Goal: Information Seeking & Learning: Learn about a topic

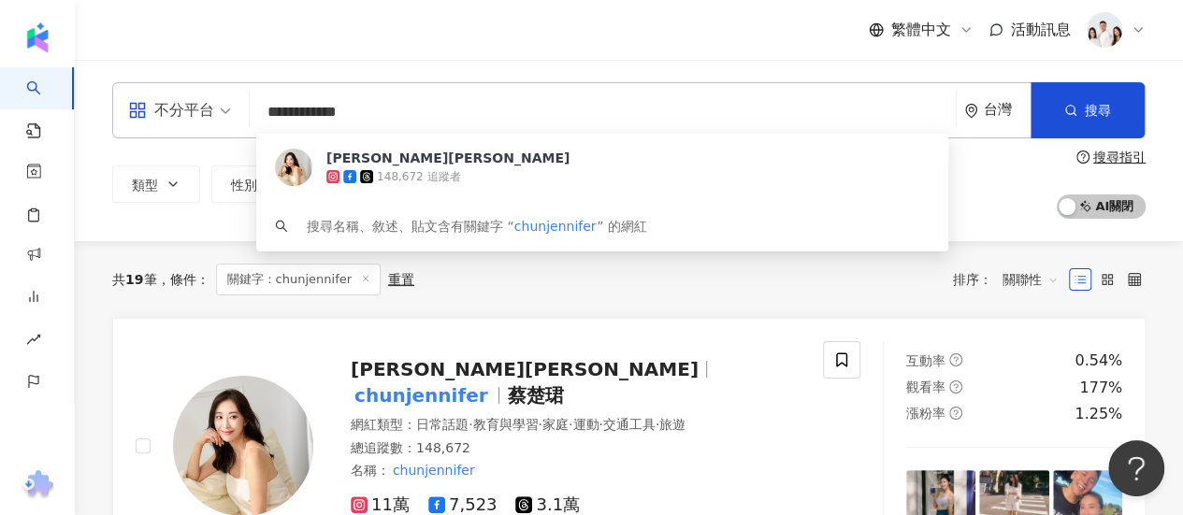
drag, startPoint x: 376, startPoint y: 108, endPoint x: 259, endPoint y: 102, distance: 117.0
click at [258, 102] on input "**********" at bounding box center [602, 112] width 691 height 36
paste input "search"
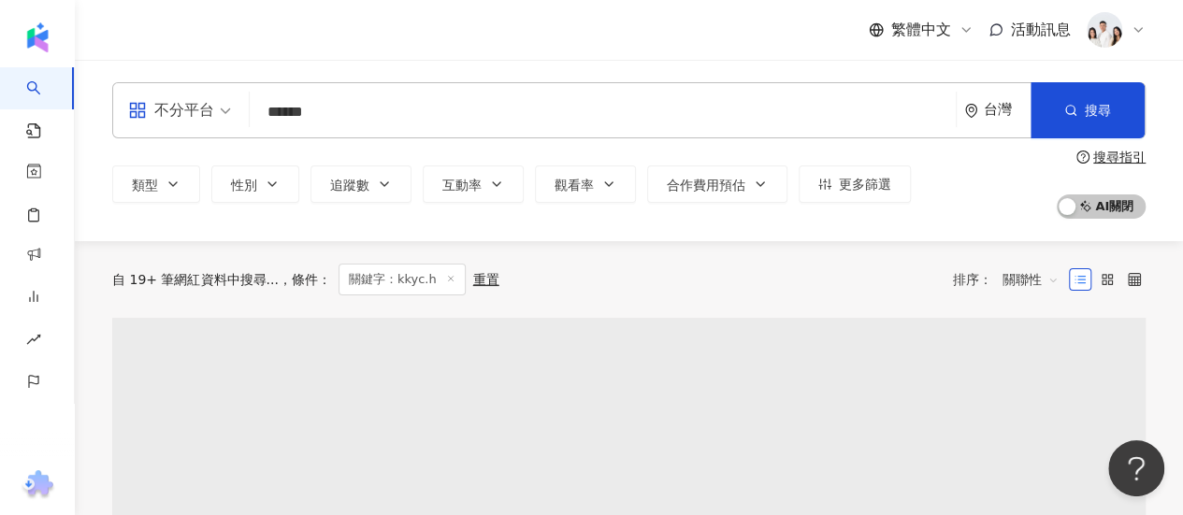
type input "******"
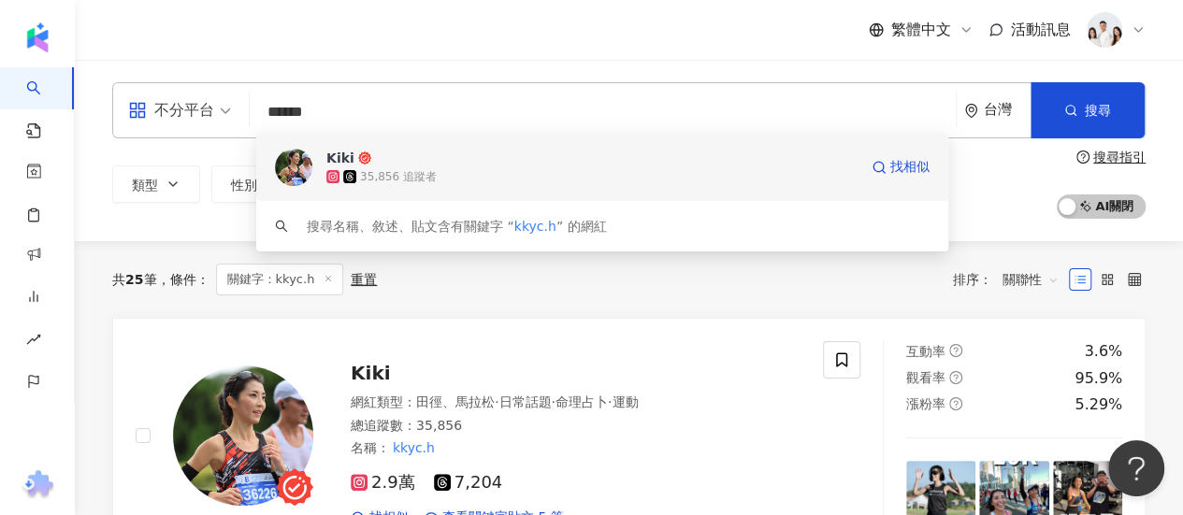
click at [516, 165] on span "Kiki" at bounding box center [591, 158] width 531 height 19
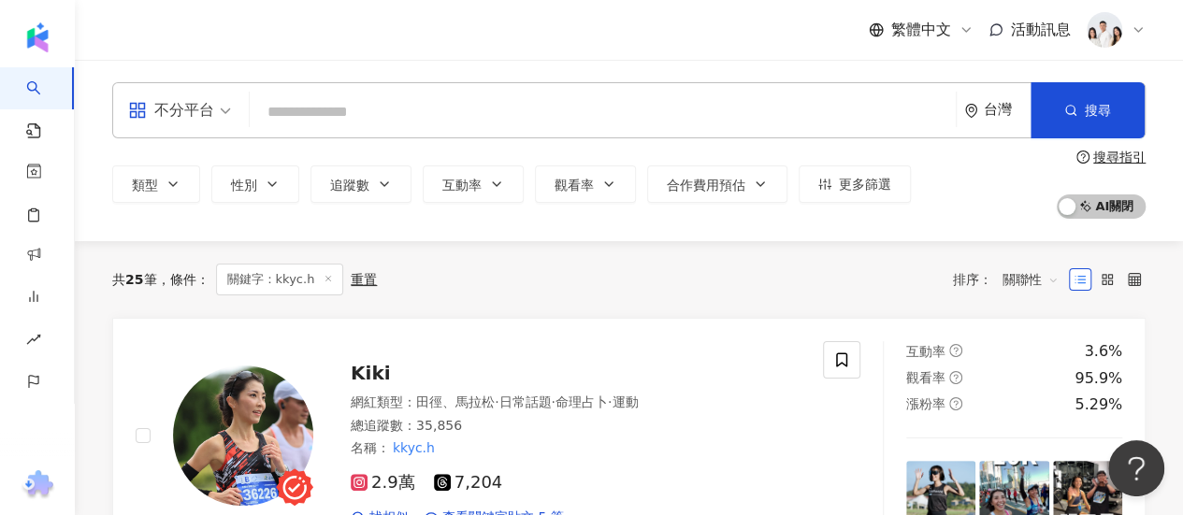
click at [417, 112] on input "search" at bounding box center [602, 112] width 691 height 36
paste input "**********"
type input "**********"
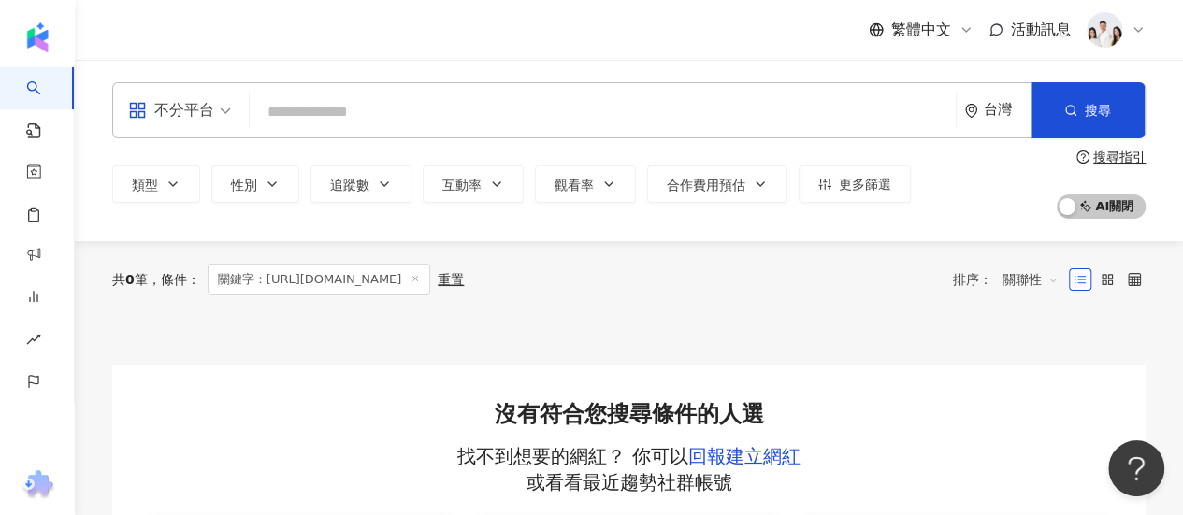
paste input "**********"
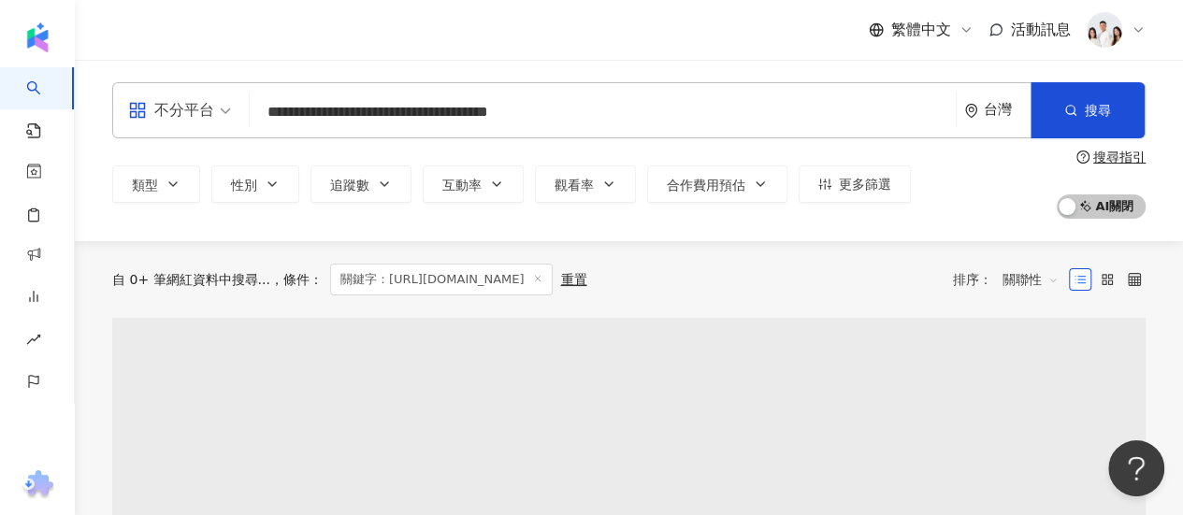
type input "**********"
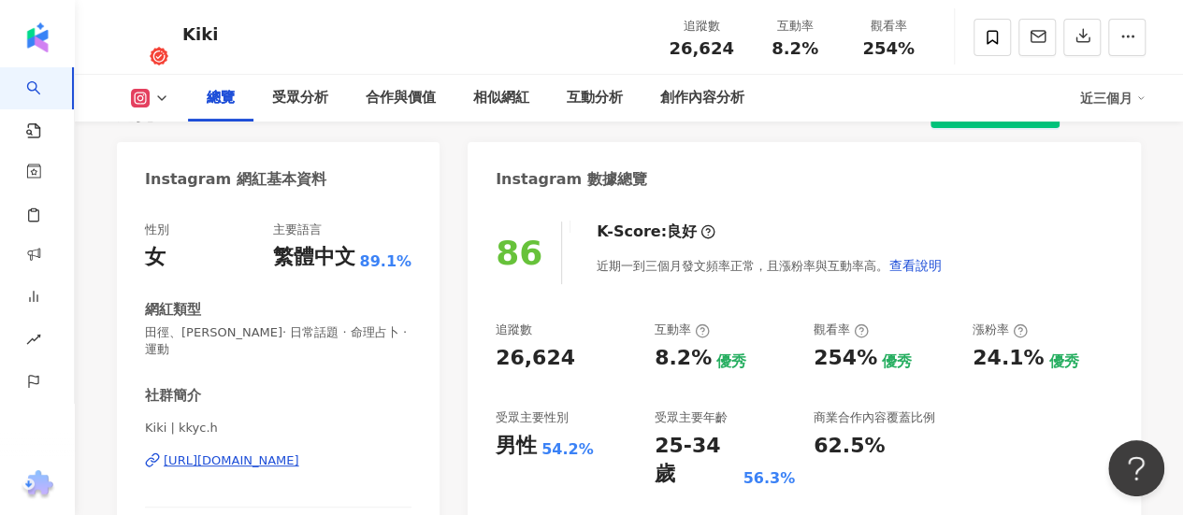
scroll to position [187, 0]
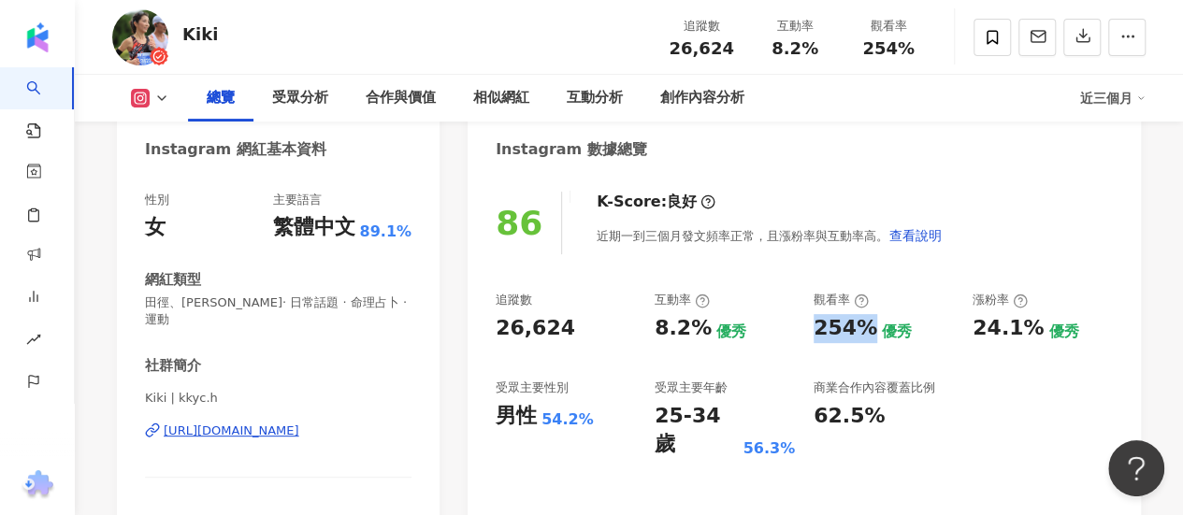
drag, startPoint x: 866, startPoint y: 330, endPoint x: 808, endPoint y: 330, distance: 58.0
click at [808, 330] on div "追蹤數 26,624 互動率 8.2% 優秀 觀看率 254% 優秀 漲粉率 24.1% 優秀 受眾主要性別 男性 54.2% 受眾主要年齡 25-34 歲 …" at bounding box center [804, 375] width 617 height 167
copy div "254%"
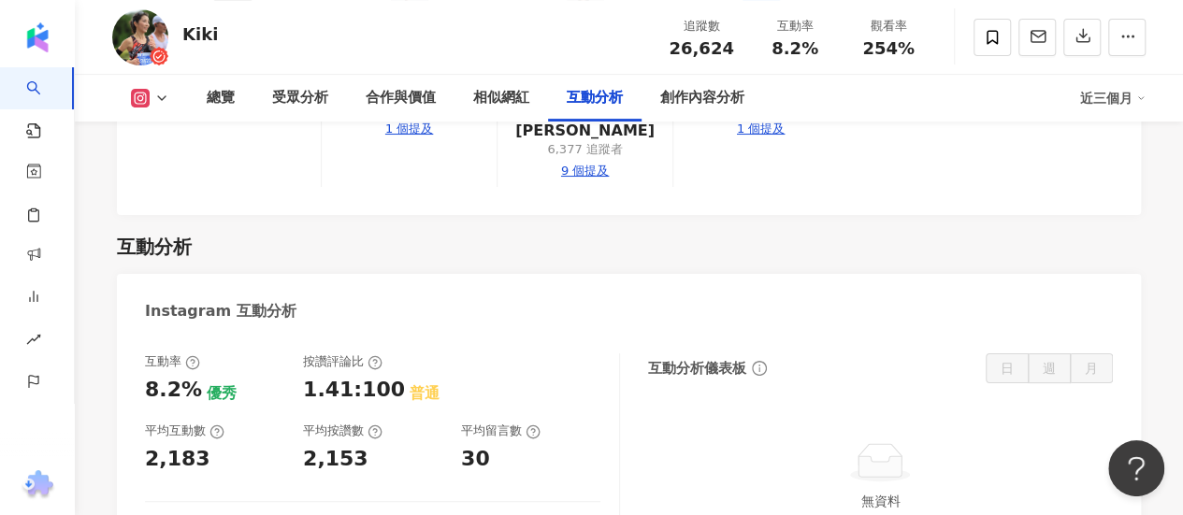
scroll to position [3834, 0]
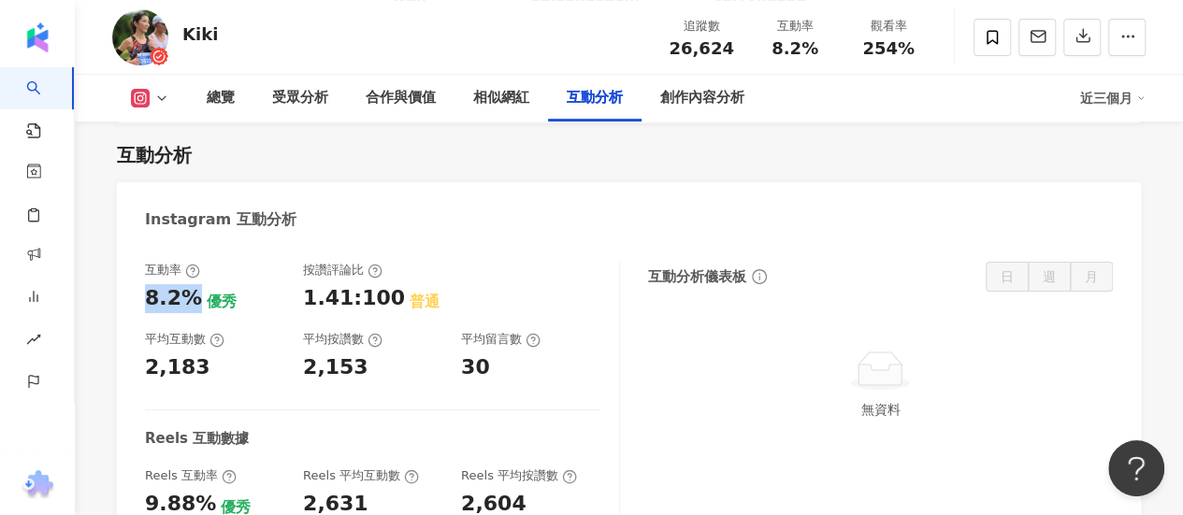
drag, startPoint x: 191, startPoint y: 151, endPoint x: 140, endPoint y: 158, distance: 50.9
click at [140, 243] on div "互動率 8.2% 優秀 按讚評論比 1.41:100 普通 平均互動數 2,183 平均按讚數 2,153 平均留言數 30 Reels 互動數據 Reels…" at bounding box center [629, 429] width 1024 height 372
copy div "8.2%"
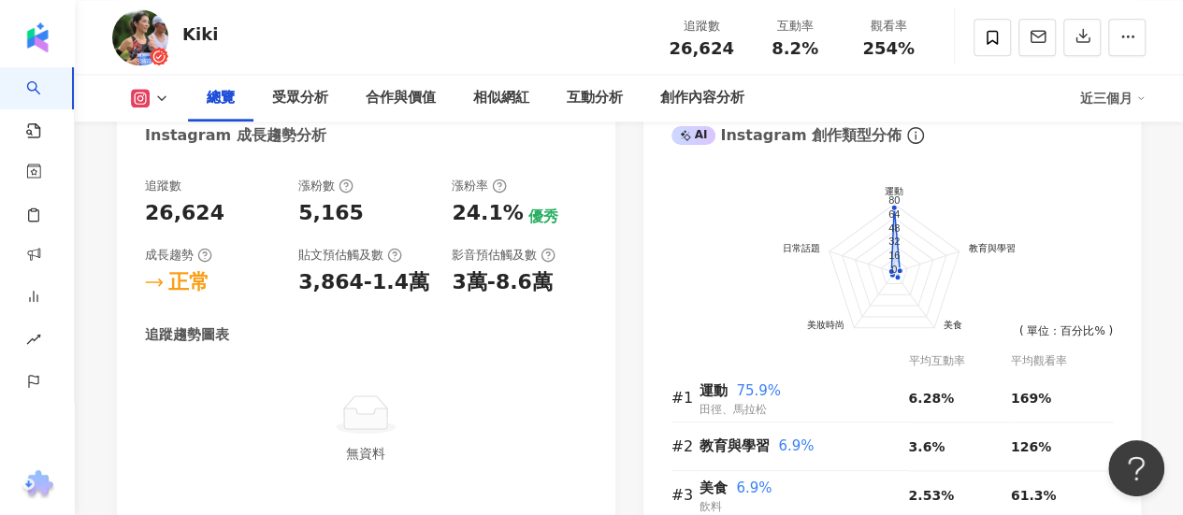
scroll to position [935, 0]
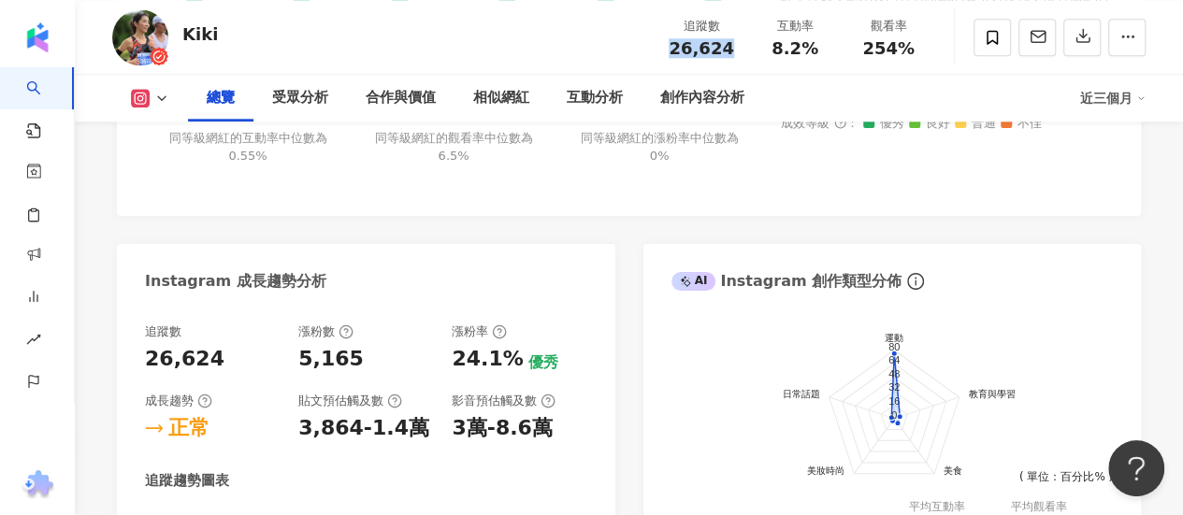
drag, startPoint x: 744, startPoint y: 64, endPoint x: 672, endPoint y: 61, distance: 72.1
click at [672, 61] on div "追蹤數 26,624 互動率 8.2% 觀看率 254%" at bounding box center [795, 36] width 281 height 55
copy span "26,624"
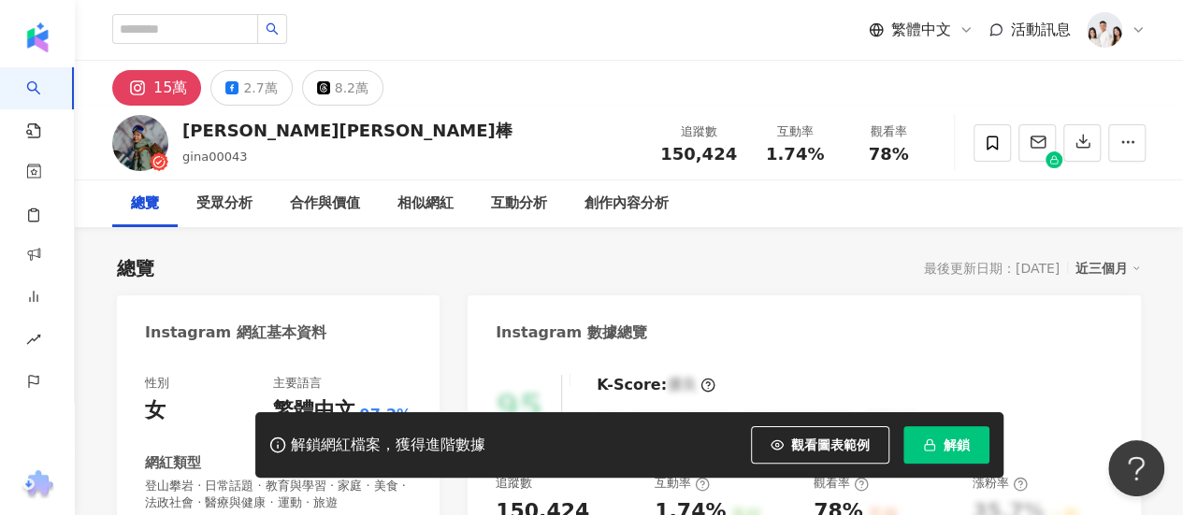
click at [953, 439] on span "解鎖" at bounding box center [957, 445] width 26 height 15
drag, startPoint x: 743, startPoint y: 161, endPoint x: 629, endPoint y: 152, distance: 114.4
click at [629, 152] on div "[PERSON_NAME][PERSON_NAME]棒 gina00043 追蹤數 150,424 互動率 1.74% 觀看率 78%" at bounding box center [629, 143] width 1108 height 74
copy span "150,424"
click at [899, 151] on span "78%" at bounding box center [888, 154] width 40 height 19
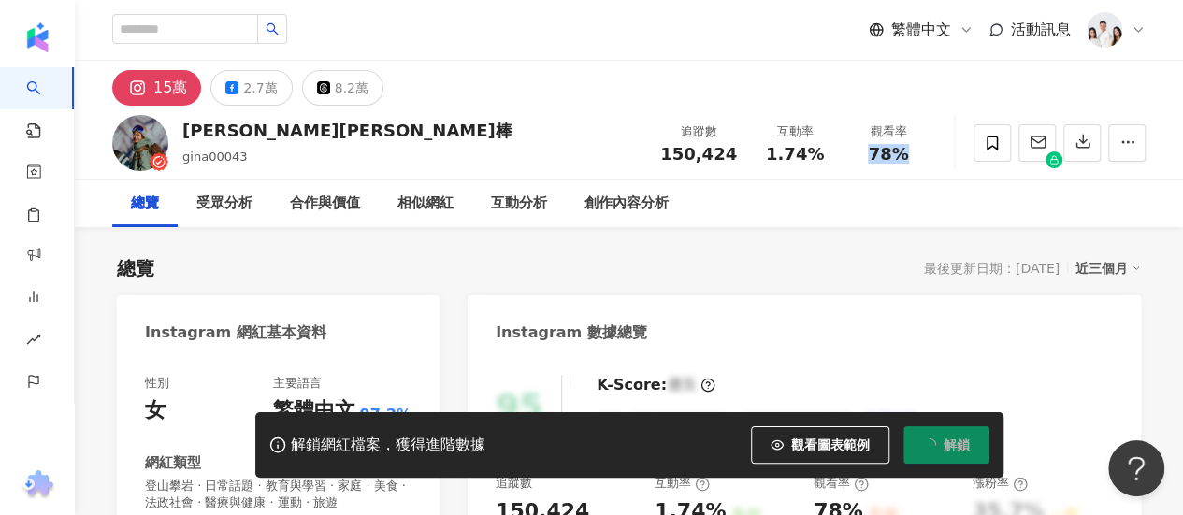
drag, startPoint x: 886, startPoint y: 158, endPoint x: 872, endPoint y: 158, distance: 14.0
click at [872, 158] on div "78%" at bounding box center [888, 154] width 71 height 19
copy span "78%"
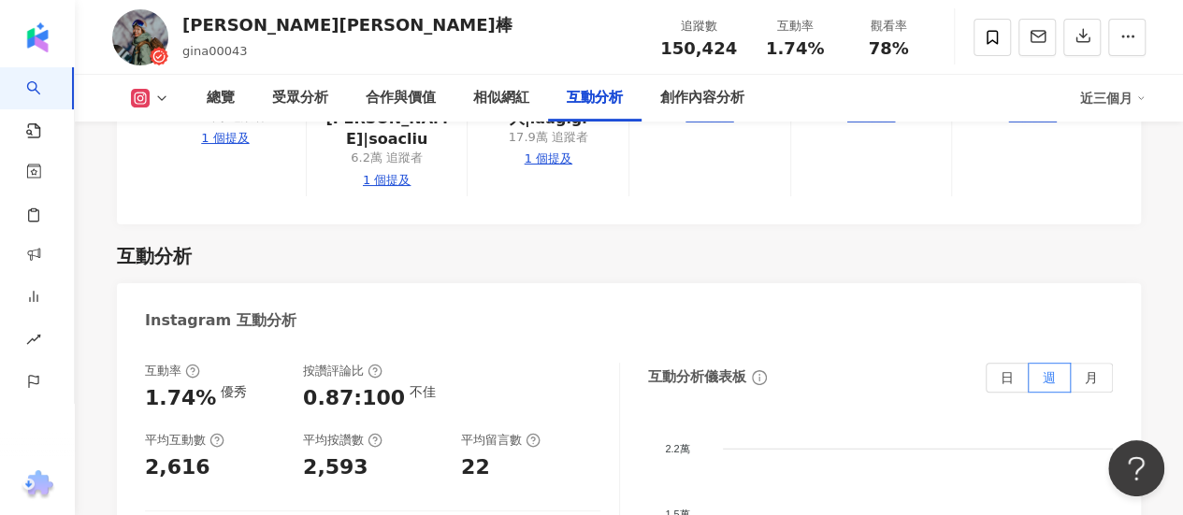
scroll to position [3927, 0]
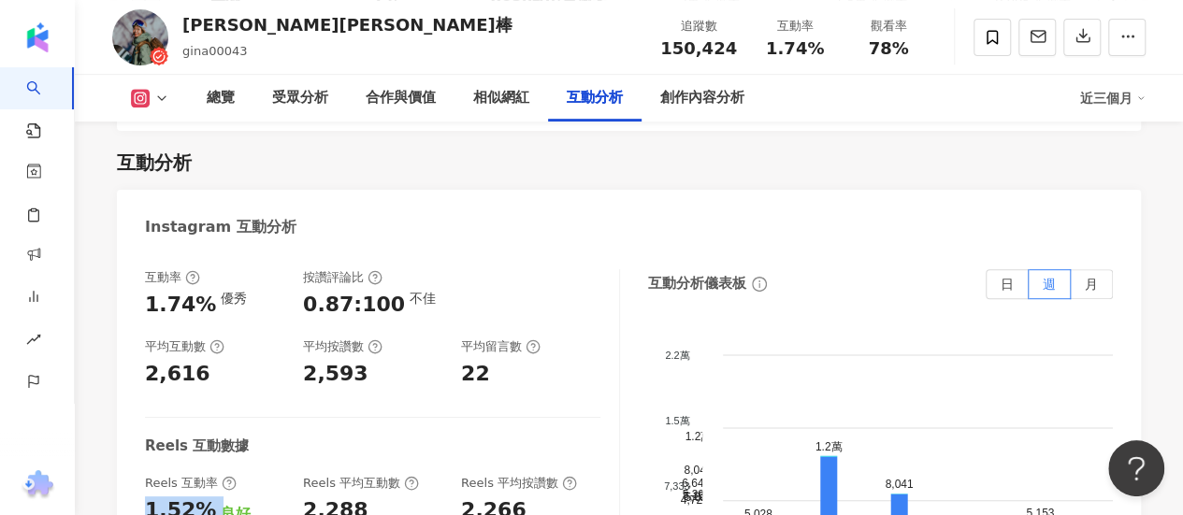
drag, startPoint x: 165, startPoint y: 313, endPoint x: 149, endPoint y: 314, distance: 15.9
click at [149, 497] on div "1.52% 良好" at bounding box center [214, 511] width 139 height 29
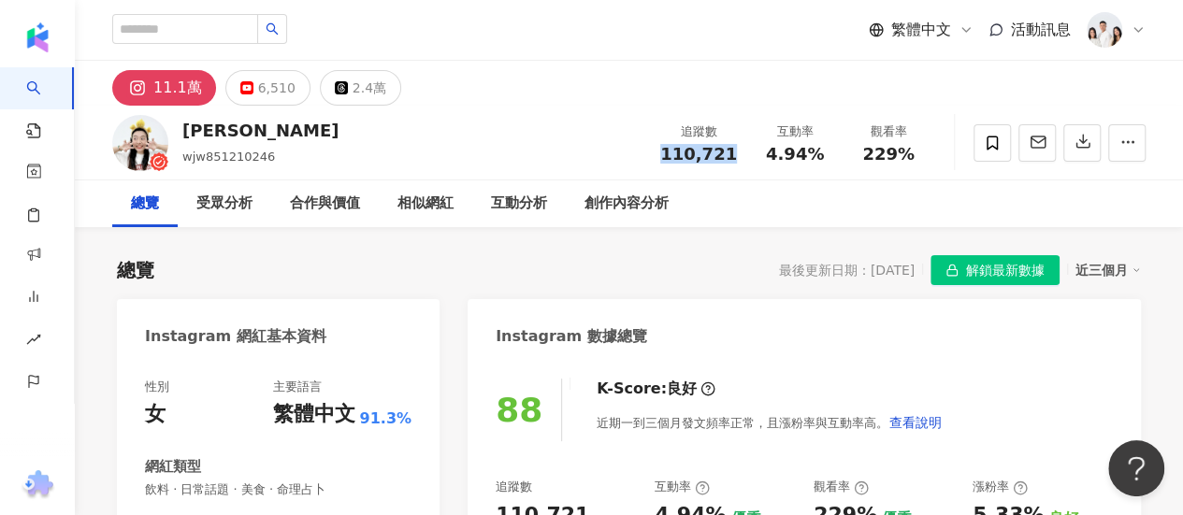
drag, startPoint x: 739, startPoint y: 158, endPoint x: 675, endPoint y: 162, distance: 63.7
click at [666, 162] on div "追蹤數 110,721" at bounding box center [698, 143] width 99 height 40
copy span "110,721"
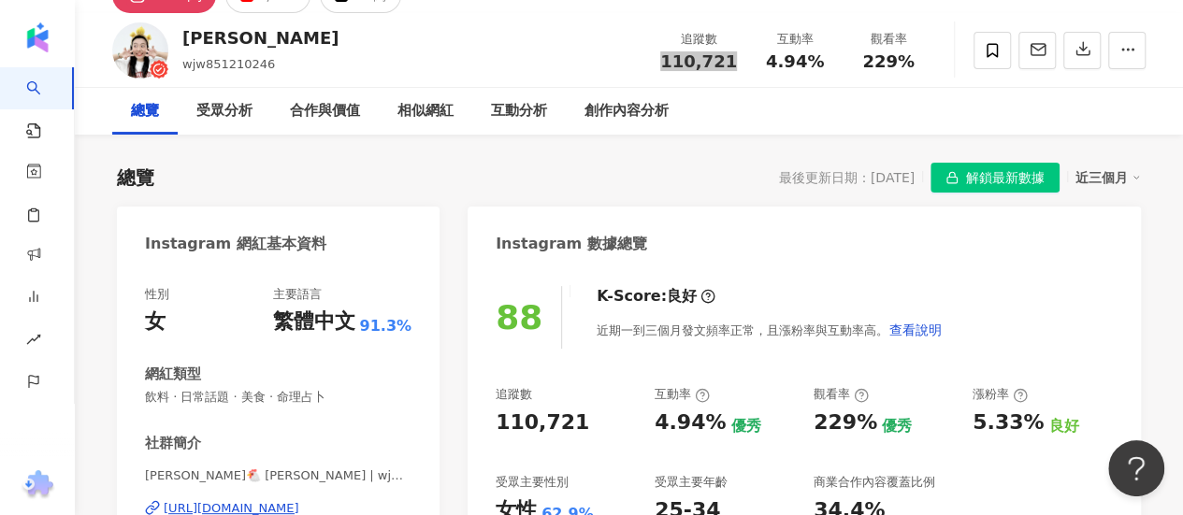
scroll to position [281, 0]
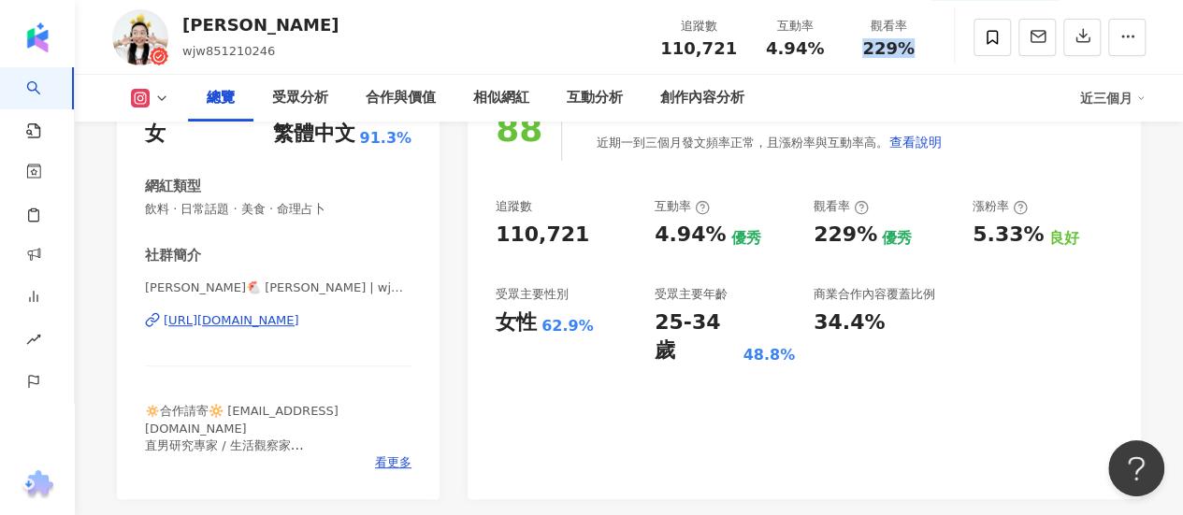
drag, startPoint x: 942, startPoint y: 50, endPoint x: 874, endPoint y: 63, distance: 68.6
click at [857, 53] on div "靖雯 wjw851210246 追蹤數 110,721 互動率 4.94% 觀看率 229%" at bounding box center [629, 37] width 1108 height 74
copy span "229%"
drag, startPoint x: 825, startPoint y: 64, endPoint x: 742, endPoint y: 62, distance: 82.3
click at [742, 62] on div "追蹤數 110,721 互動率 4.94% 觀看率 229%" at bounding box center [792, 36] width 286 height 55
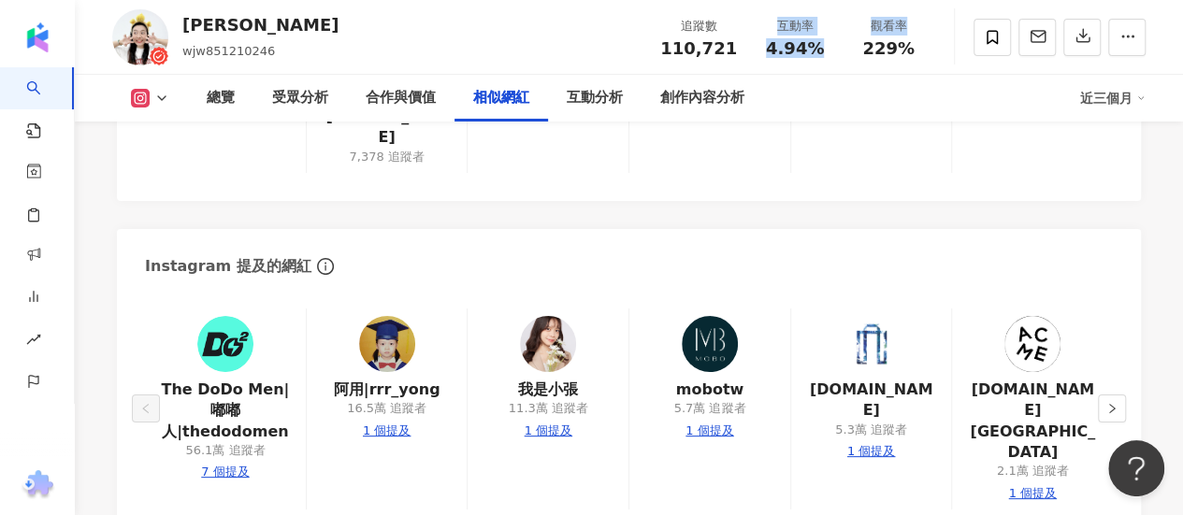
scroll to position [3740, 0]
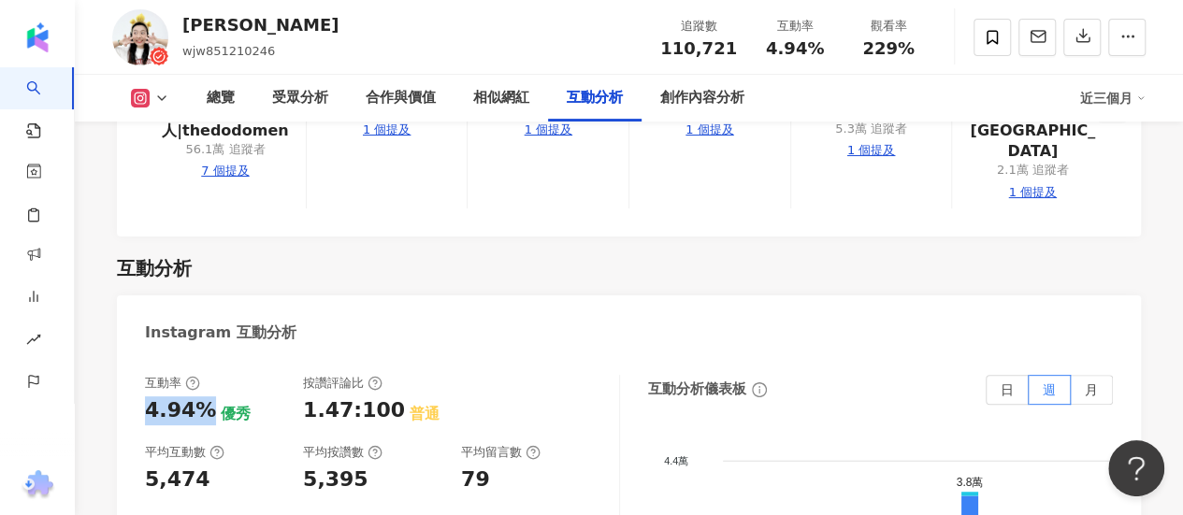
drag, startPoint x: 204, startPoint y: 319, endPoint x: 147, endPoint y: 319, distance: 57.0
click at [147, 396] on div "4.94%" at bounding box center [180, 410] width 71 height 29
copy div "4.94%"
